Goal: Transaction & Acquisition: Purchase product/service

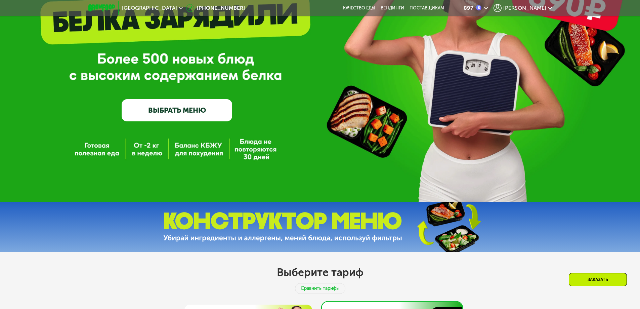
click at [167, 109] on link "ВЫБРАТЬ МЕНЮ" at bounding box center [177, 110] width 111 height 22
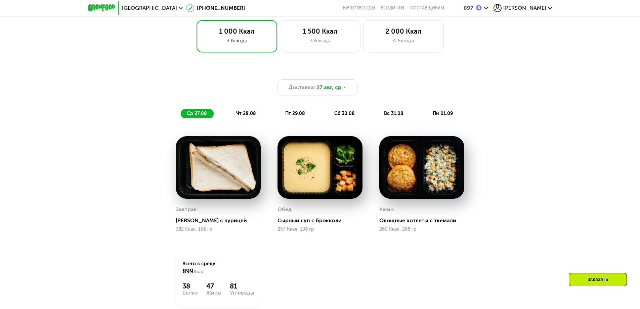
scroll to position [522, 0]
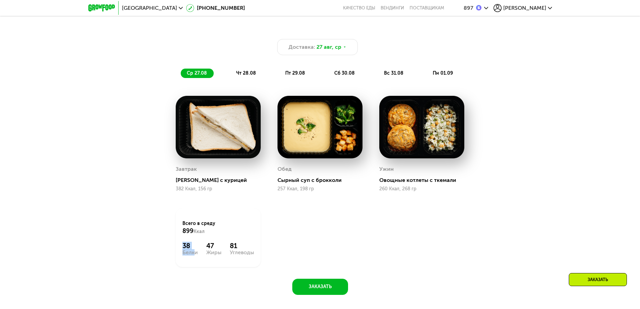
drag, startPoint x: 182, startPoint y: 250, endPoint x: 190, endPoint y: 251, distance: 8.8
click at [190, 251] on div "Всего в [DATE] 899 Ккал 38 Белки 47 Жиры 81 Углеводы" at bounding box center [218, 237] width 85 height 59
drag, startPoint x: 229, startPoint y: 247, endPoint x: 241, endPoint y: 247, distance: 11.8
click at [241, 247] on div "38 Белки 47 Жиры 81 Углеводы" at bounding box center [219, 248] width 72 height 13
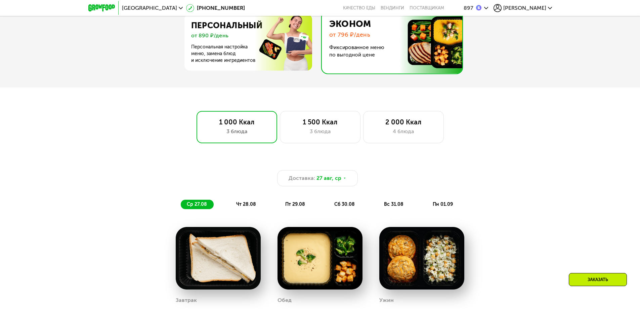
scroll to position [388, 0]
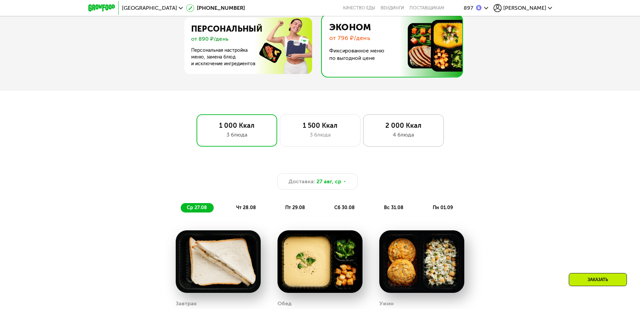
click at [401, 129] on div "2 000 Ккал" at bounding box center [404, 125] width 67 height 8
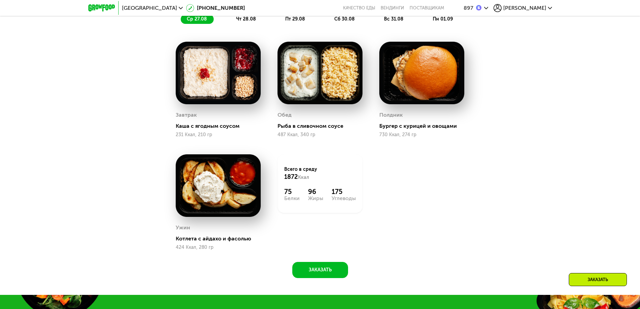
scroll to position [590, 0]
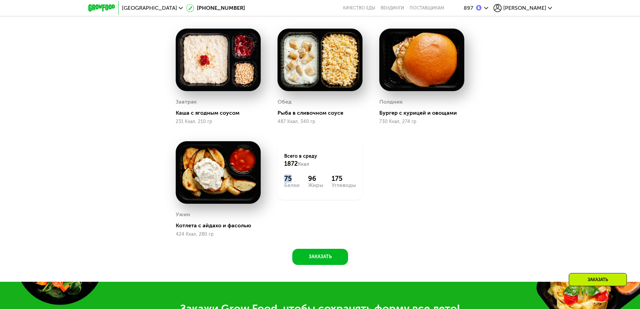
drag, startPoint x: 284, startPoint y: 182, endPoint x: 293, endPoint y: 182, distance: 8.4
click at [293, 182] on div "75" at bounding box center [291, 178] width 15 height 8
drag, startPoint x: 329, startPoint y: 179, endPoint x: 349, endPoint y: 180, distance: 19.9
click at [349, 180] on div "75 Белки 96 Жиры 175 Углеводы" at bounding box center [320, 180] width 72 height 13
drag, startPoint x: 306, startPoint y: 179, endPoint x: 318, endPoint y: 180, distance: 12.2
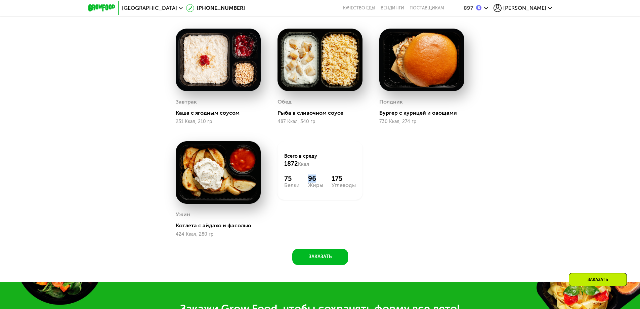
click at [318, 180] on div "75 Белки 96 Жиры 175 Углеводы" at bounding box center [320, 180] width 72 height 13
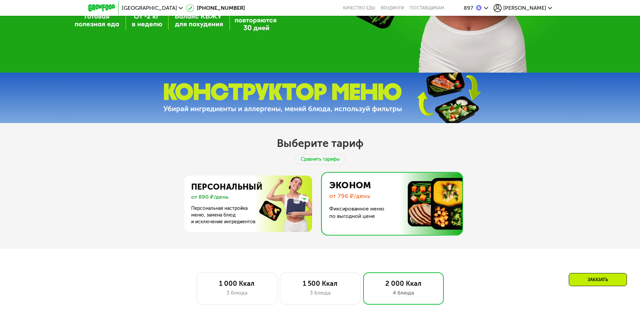
scroll to position [220, 0]
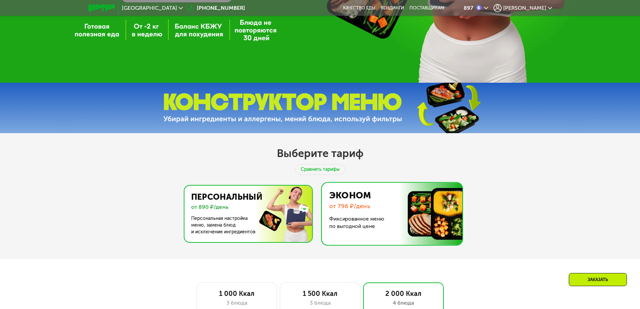
click at [279, 216] on img at bounding box center [246, 214] width 131 height 56
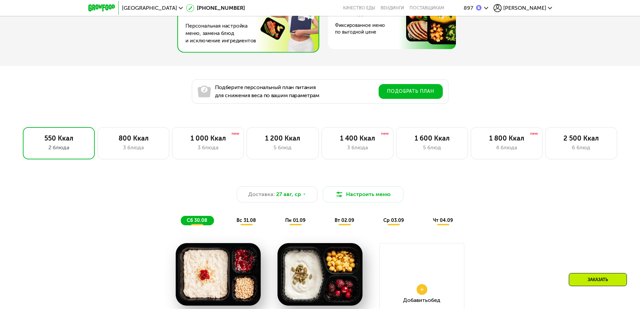
scroll to position [455, 0]
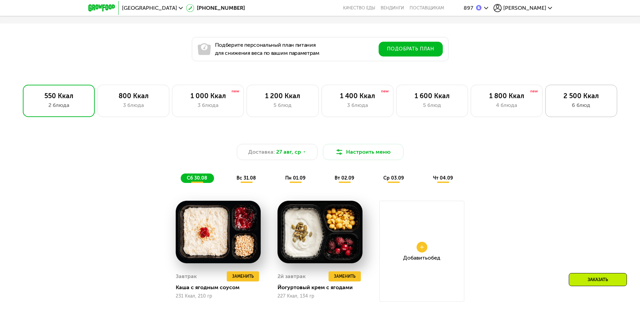
click at [582, 107] on div "6 блюд" at bounding box center [582, 105] width 58 height 8
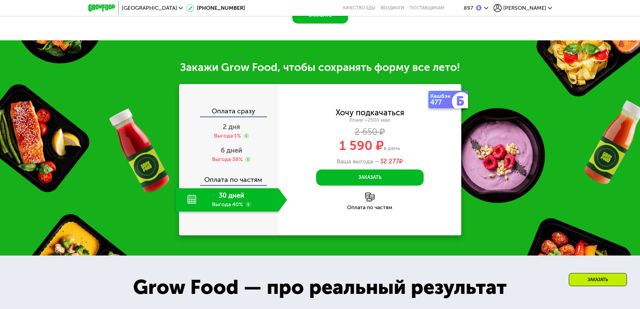
scroll to position [859, 0]
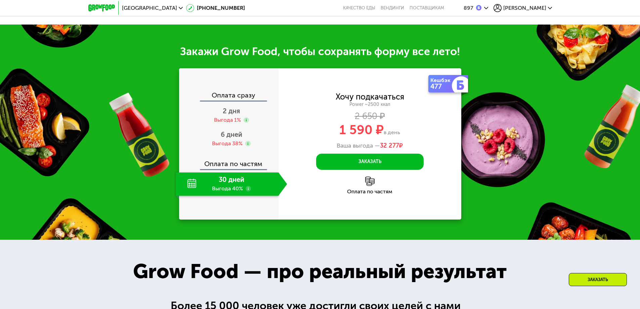
drag, startPoint x: 183, startPoint y: 76, endPoint x: 198, endPoint y: 76, distance: 15.1
drag, startPoint x: 207, startPoint y: 74, endPoint x: 231, endPoint y: 74, distance: 24.2
drag, startPoint x: 232, startPoint y: 74, endPoint x: 249, endPoint y: 76, distance: 17.6
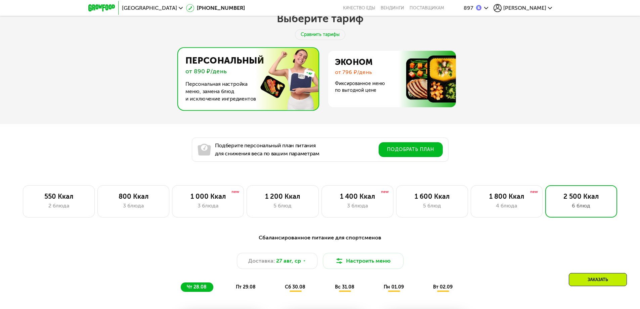
scroll to position [354, 0]
click at [510, 207] on div "4 блюда" at bounding box center [507, 206] width 58 height 8
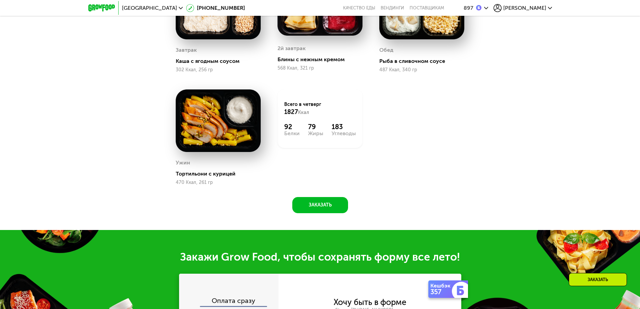
scroll to position [724, 0]
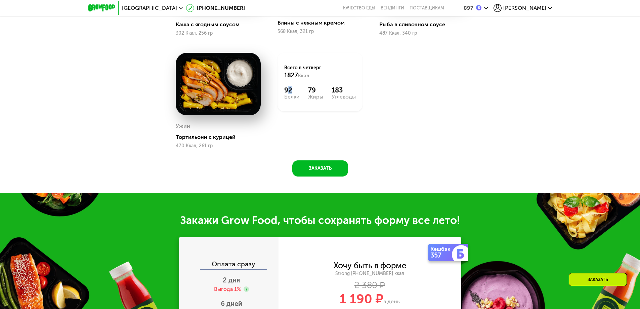
drag, startPoint x: 287, startPoint y: 91, endPoint x: 300, endPoint y: 93, distance: 12.6
click at [299, 93] on div "92" at bounding box center [291, 90] width 15 height 8
click at [313, 91] on div "92 Белки 79 Жиры 183 Углеводы" at bounding box center [320, 92] width 72 height 13
drag, startPoint x: 330, startPoint y: 91, endPoint x: 356, endPoint y: 88, distance: 25.7
click at [340, 90] on div "92 Белки 79 Жиры 183 Углеводы" at bounding box center [320, 92] width 72 height 13
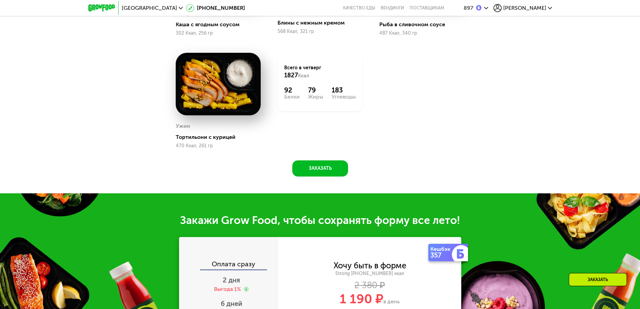
click at [0, 0] on div "Завтрак [PERSON_NAME] с ягодным соусом 302 Ккал, 256 гр 2й завтрак Блины с нежн…" at bounding box center [0, 0] width 0 height 0
drag, startPoint x: 292, startPoint y: 92, endPoint x: 282, endPoint y: 93, distance: 10.1
click at [282, 93] on div "Всего в [DATE] 1827 Ккал 92 Белки 79 Жиры 183 Углеводы" at bounding box center [320, 82] width 85 height 59
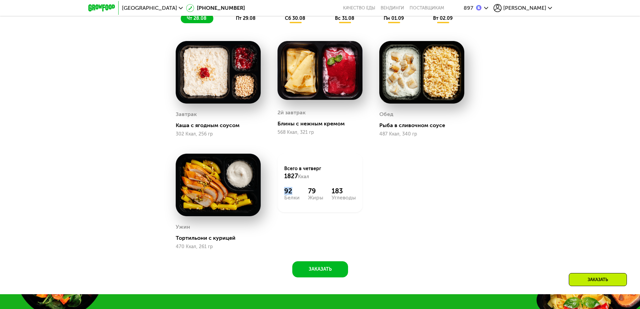
scroll to position [556, 0]
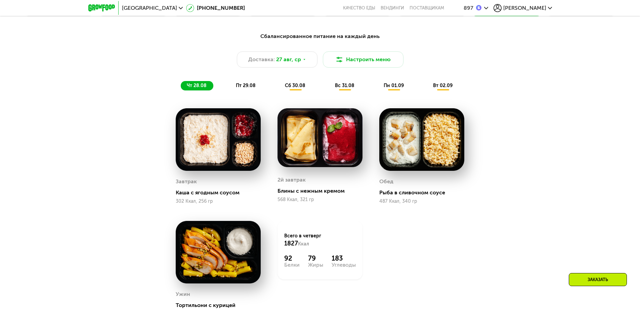
click at [244, 86] on span "пт 29.08" at bounding box center [246, 86] width 20 height 6
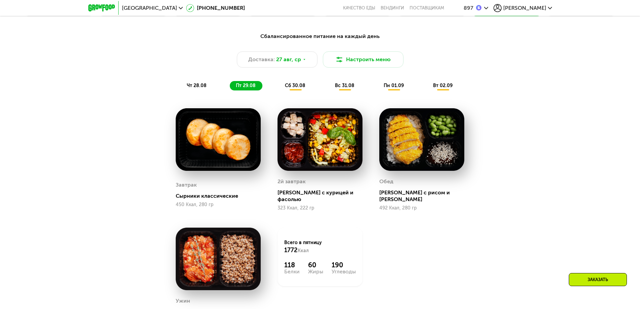
click at [294, 88] on span "сб 30.08" at bounding box center [295, 86] width 21 height 6
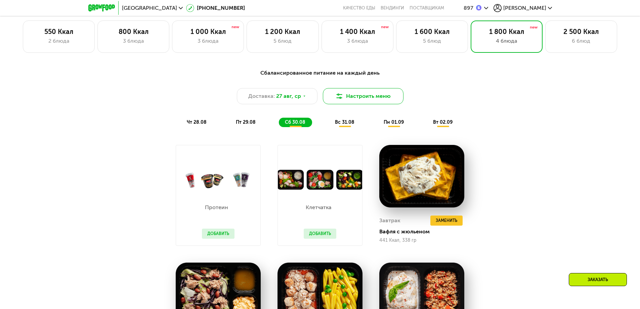
scroll to position [455, 0]
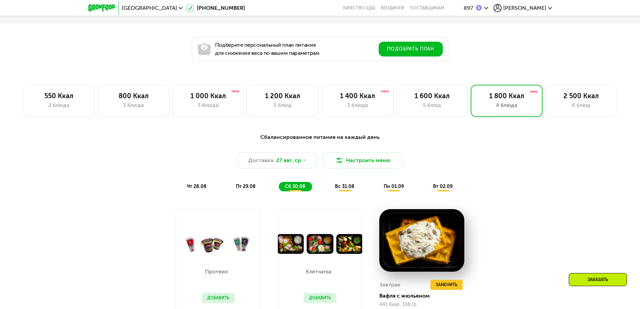
click at [378, 186] on div "вс 31.08" at bounding box center [394, 186] width 33 height 9
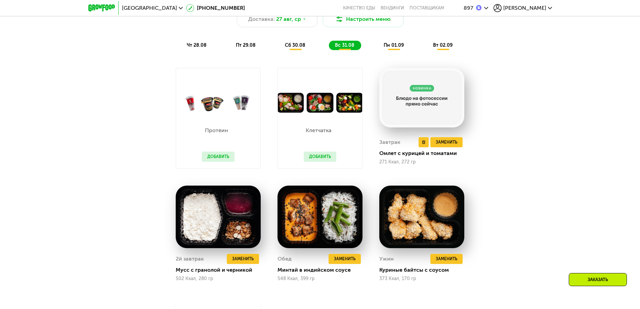
scroll to position [556, 0]
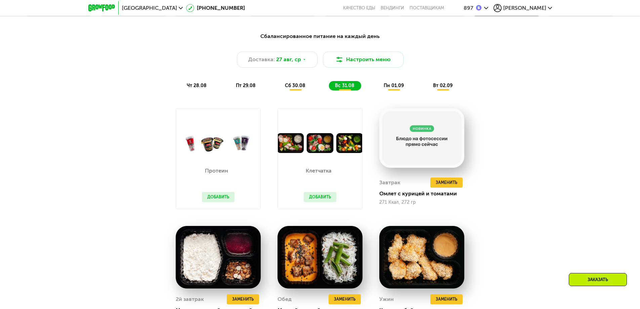
click at [399, 88] on span "пн 01.09" at bounding box center [394, 86] width 20 height 6
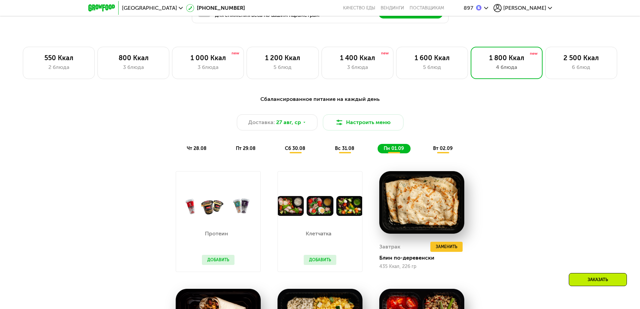
scroll to position [489, 0]
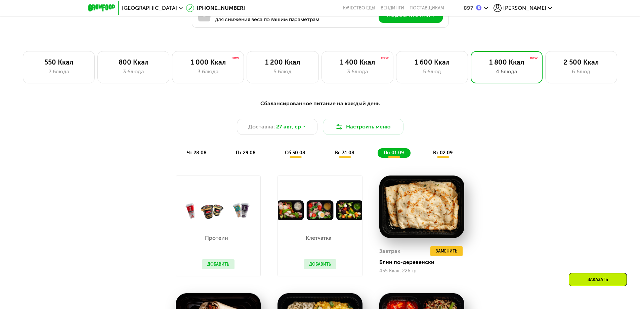
click at [442, 156] on span "вт 02.09" at bounding box center [443, 153] width 20 height 6
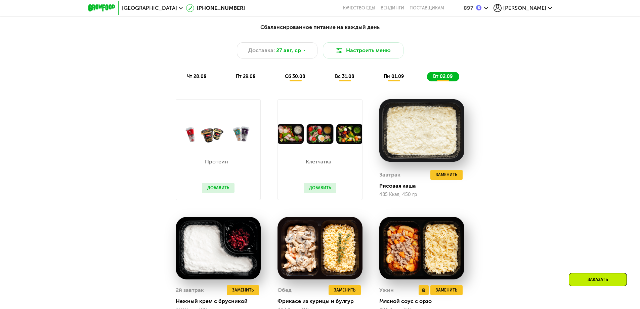
scroll to position [556, 0]
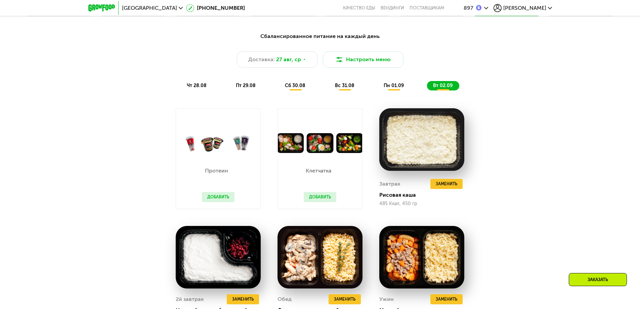
click at [314, 200] on button "Добавить" at bounding box center [320, 197] width 33 height 10
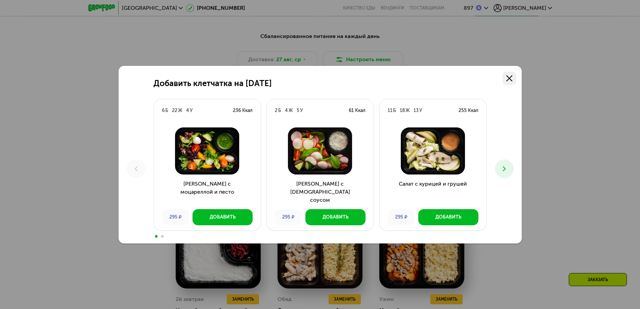
click at [509, 76] on icon at bounding box center [510, 78] width 6 height 6
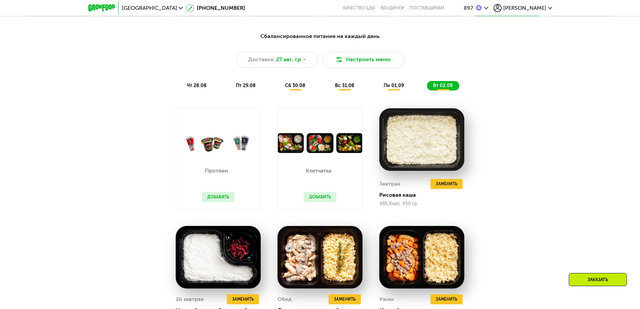
click at [223, 202] on button "Добавить" at bounding box center [218, 197] width 33 height 10
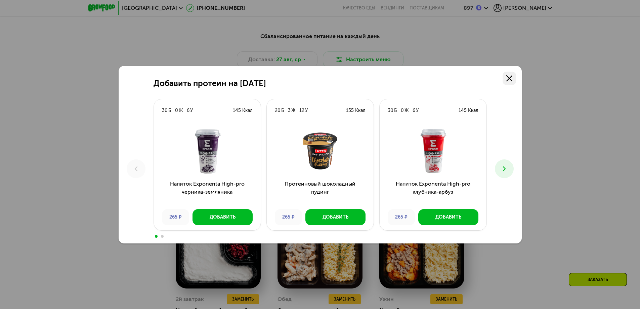
click at [507, 76] on use at bounding box center [510, 78] width 6 height 6
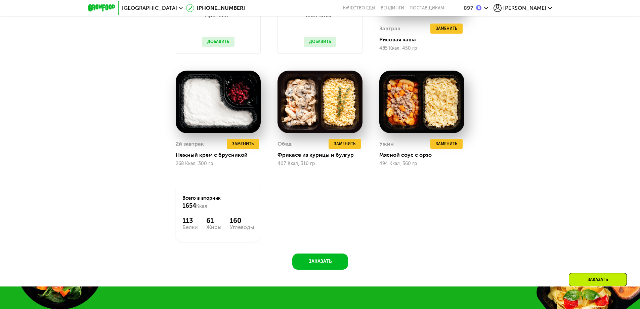
scroll to position [691, 0]
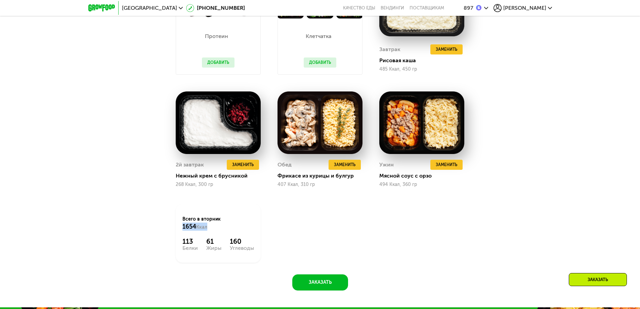
drag, startPoint x: 181, startPoint y: 229, endPoint x: 213, endPoint y: 229, distance: 31.9
click at [213, 229] on div "Всего в [DATE] 1654 Ккал 113 Белки 61 Жиры 160 Углеводы" at bounding box center [218, 233] width 85 height 59
drag, startPoint x: 183, startPoint y: 243, endPoint x: 246, endPoint y: 243, distance: 63.5
click at [246, 243] on div "113 Белки 61 Жиры 160 Углеводы" at bounding box center [219, 243] width 72 height 13
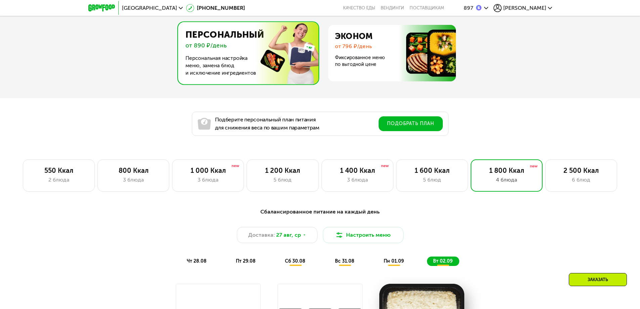
scroll to position [455, 0]
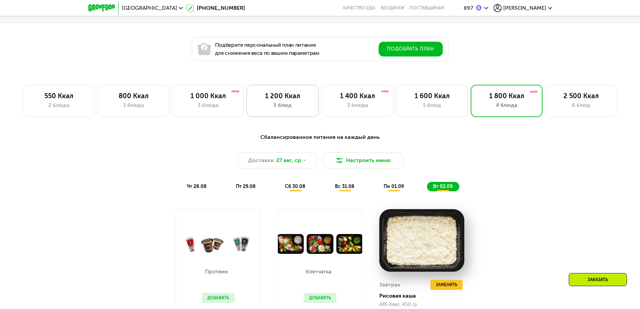
click at [263, 106] on div "5 блюд" at bounding box center [283, 105] width 58 height 8
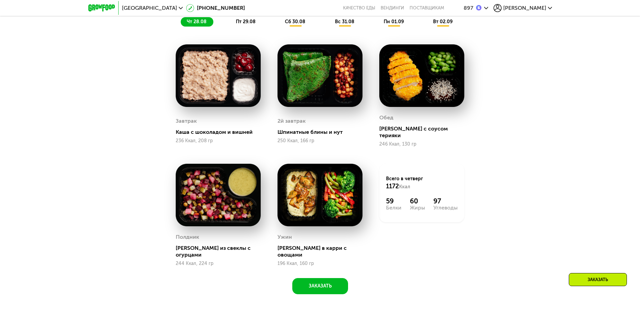
scroll to position [623, 0]
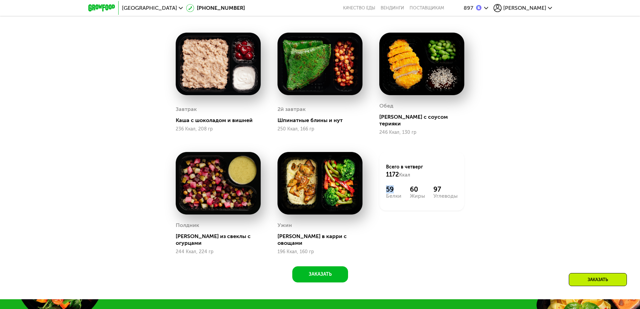
drag, startPoint x: 388, startPoint y: 184, endPoint x: 395, endPoint y: 184, distance: 7.4
click at [395, 185] on div "59" at bounding box center [393, 189] width 15 height 8
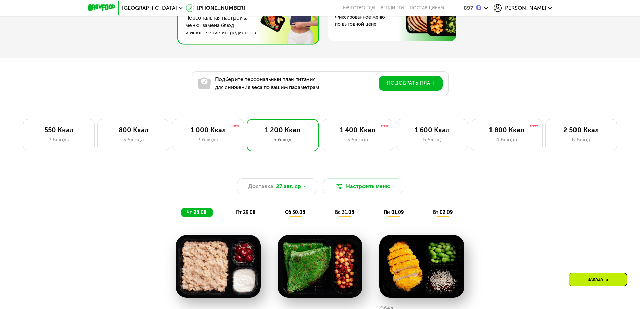
scroll to position [388, 0]
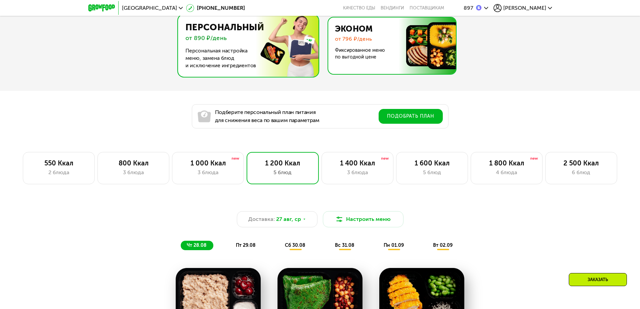
click at [340, 60] on img at bounding box center [390, 45] width 131 height 56
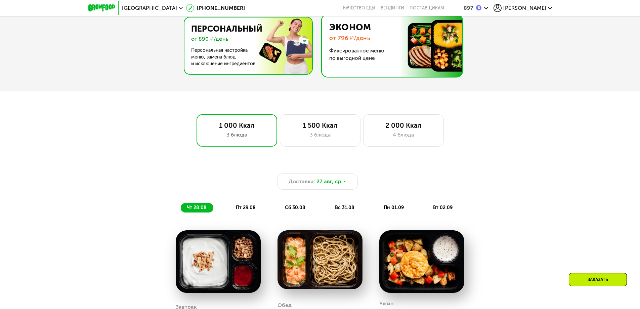
click at [282, 57] on img at bounding box center [246, 45] width 131 height 56
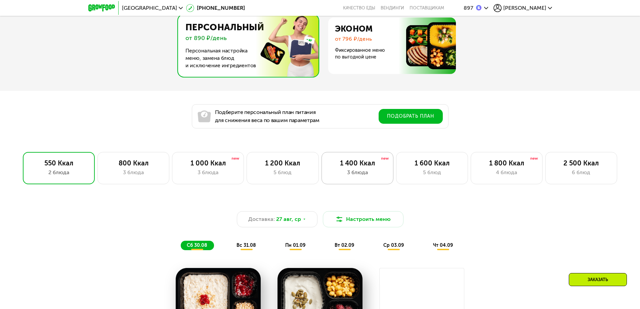
click at [351, 167] on div "1 400 Ккал" at bounding box center [358, 163] width 58 height 8
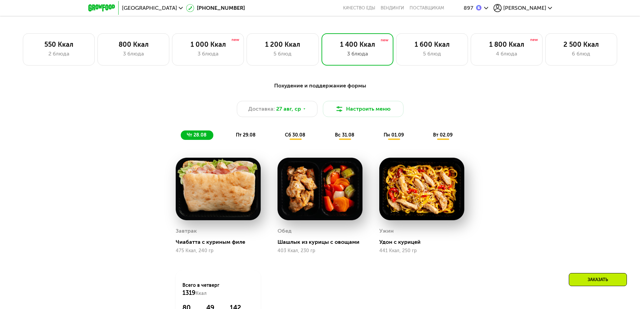
scroll to position [422, 0]
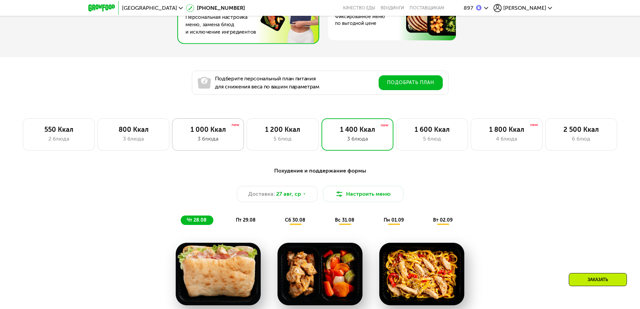
click at [226, 143] on div "3 блюда" at bounding box center [208, 139] width 58 height 8
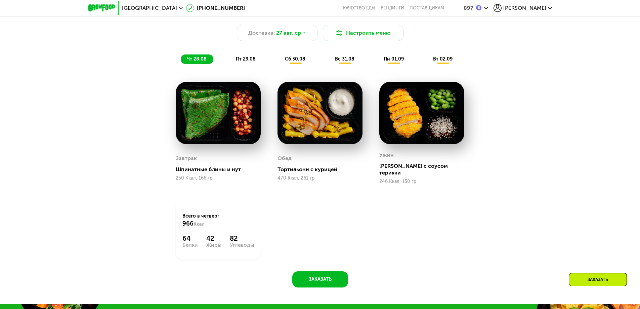
scroll to position [590, 0]
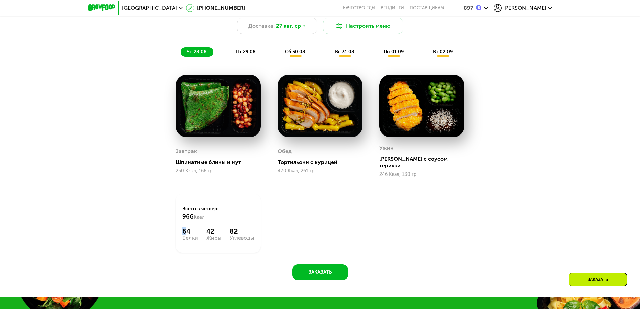
drag, startPoint x: 183, startPoint y: 225, endPoint x: 193, endPoint y: 227, distance: 9.5
click at [190, 227] on div "64" at bounding box center [190, 231] width 15 height 8
click at [195, 227] on div "64" at bounding box center [190, 231] width 15 height 8
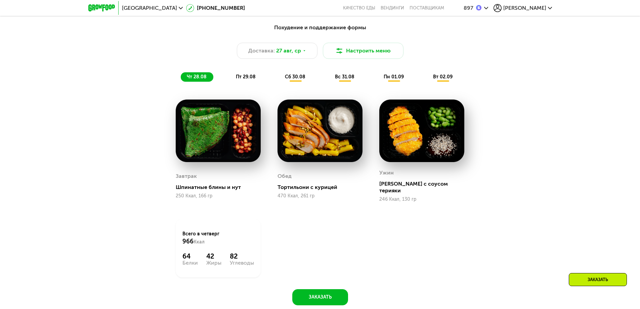
scroll to position [522, 0]
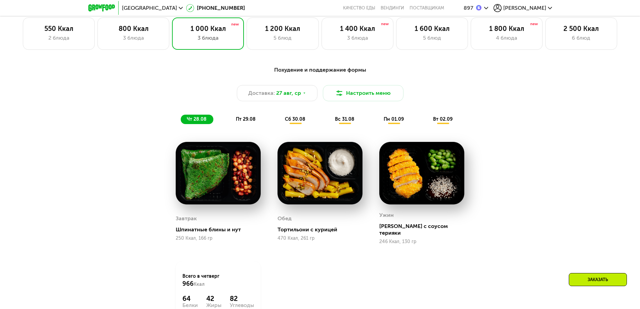
click at [295, 122] on span "сб 30.08" at bounding box center [295, 119] width 21 height 6
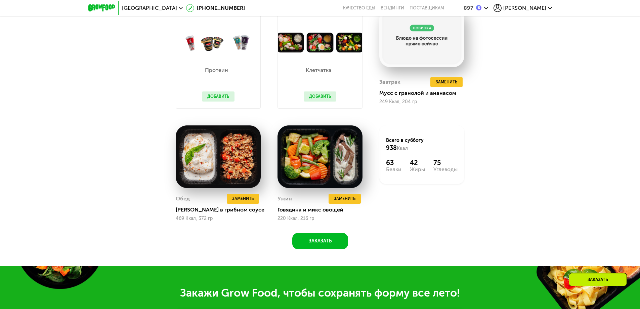
scroll to position [657, 0]
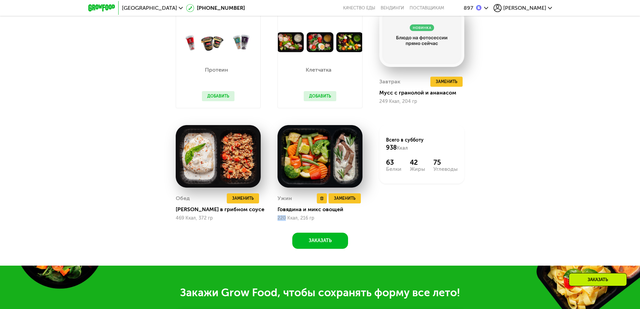
drag, startPoint x: 275, startPoint y: 222, endPoint x: 286, endPoint y: 222, distance: 11.4
click at [286, 222] on div "Ужин Удалить Ужин Заменить Заменить Ужин Говядина и микс овощей 220 Ккал, 216 гр" at bounding box center [320, 173] width 102 height 113
drag, startPoint x: 300, startPoint y: 220, endPoint x: 310, endPoint y: 220, distance: 9.8
click at [310, 220] on div "220 Ккал, 216 гр" at bounding box center [320, 218] width 85 height 5
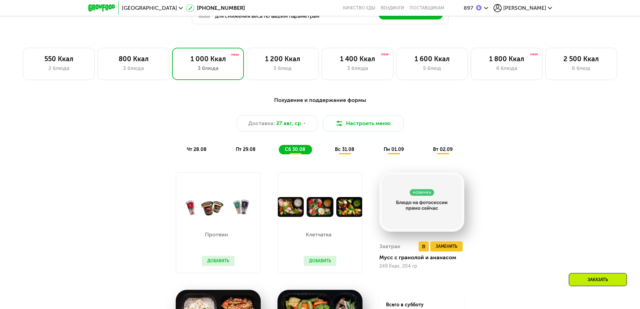
scroll to position [489, 0]
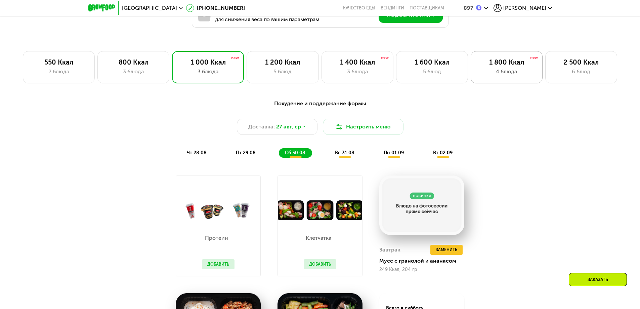
click at [495, 70] on div "4 блюда" at bounding box center [507, 72] width 58 height 8
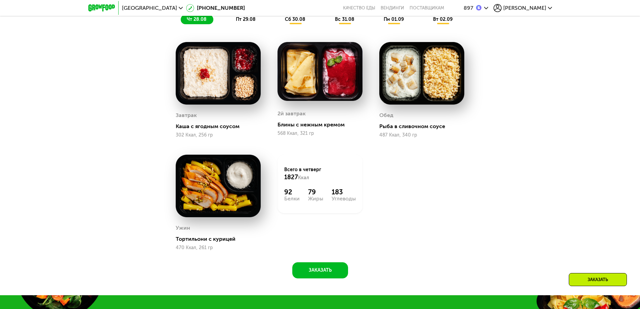
scroll to position [623, 0]
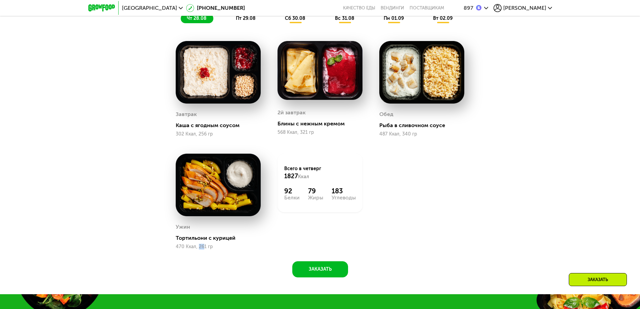
drag, startPoint x: 198, startPoint y: 250, endPoint x: 204, endPoint y: 250, distance: 5.4
click at [204, 249] on div "470 Ккал, 261 гр" at bounding box center [218, 246] width 85 height 5
click at [329, 23] on div "сб 30.08" at bounding box center [345, 18] width 32 height 9
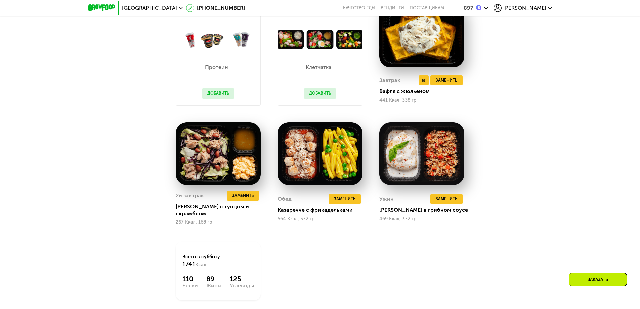
scroll to position [724, 0]
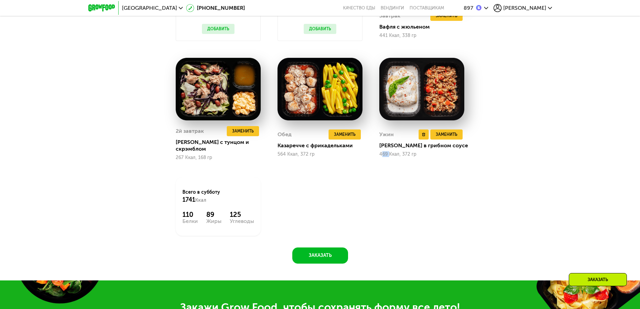
drag, startPoint x: 381, startPoint y: 152, endPoint x: 389, endPoint y: 153, distance: 7.8
click at [389, 153] on div "469 Ккал, 372 гр" at bounding box center [422, 154] width 85 height 5
drag, startPoint x: 279, startPoint y: 153, endPoint x: 285, endPoint y: 156, distance: 6.8
click at [285, 156] on div "Обед Удалить Обед Заменить Заменить [PERSON_NAME] с фрикадельками 564 Ккал, 372…" at bounding box center [320, 108] width 102 height 119
drag, startPoint x: 172, startPoint y: 153, endPoint x: 184, endPoint y: 152, distance: 11.8
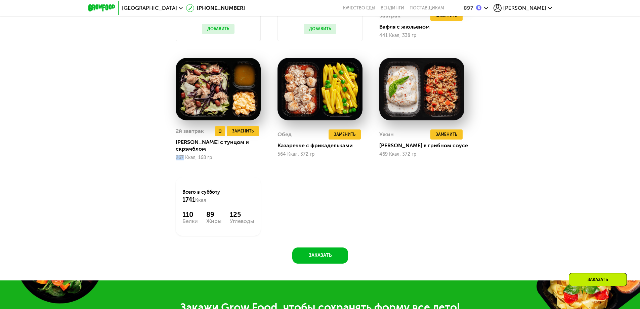
click at [184, 152] on div "2й завтрак Удалить 2й завтрак Заменить Заменить 2й завтрак Салат с тунцом и скр…" at bounding box center [218, 108] width 102 height 119
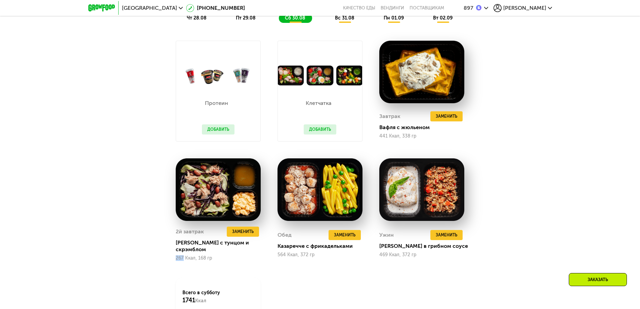
scroll to position [623, 0]
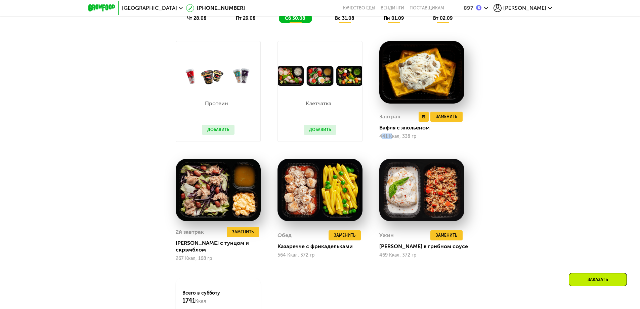
drag, startPoint x: 381, startPoint y: 139, endPoint x: 391, endPoint y: 139, distance: 9.8
click at [391, 139] on div "441 Ккал, 338 гр" at bounding box center [422, 136] width 85 height 5
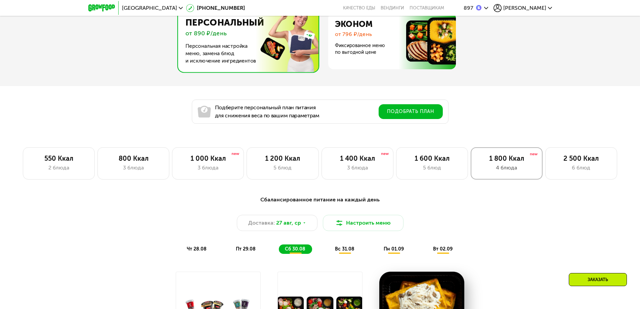
scroll to position [388, 0]
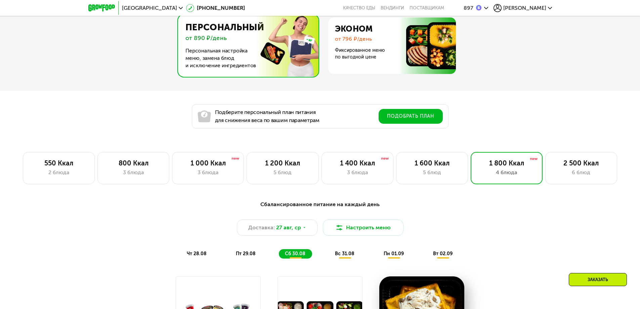
click at [486, 222] on div "Доставка: [DATE] Настроить меню" at bounding box center [320, 228] width 398 height 16
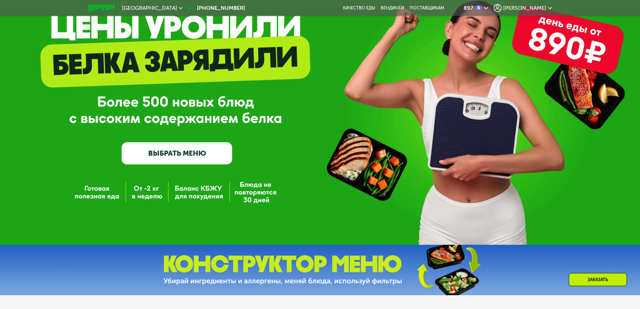
scroll to position [0, 0]
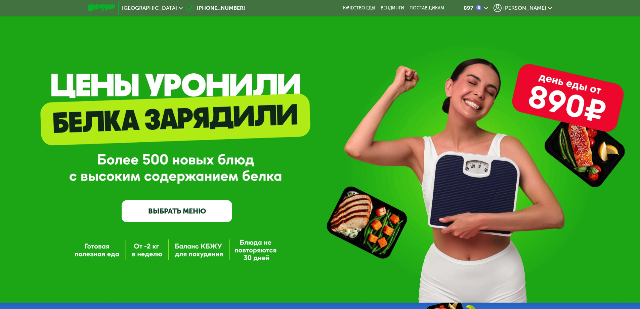
drag, startPoint x: 492, startPoint y: 10, endPoint x: 502, endPoint y: 11, distance: 10.4
click at [494, 11] on div "897" at bounding box center [473, 8] width 41 height 8
